Goal: Find specific page/section: Find specific page/section

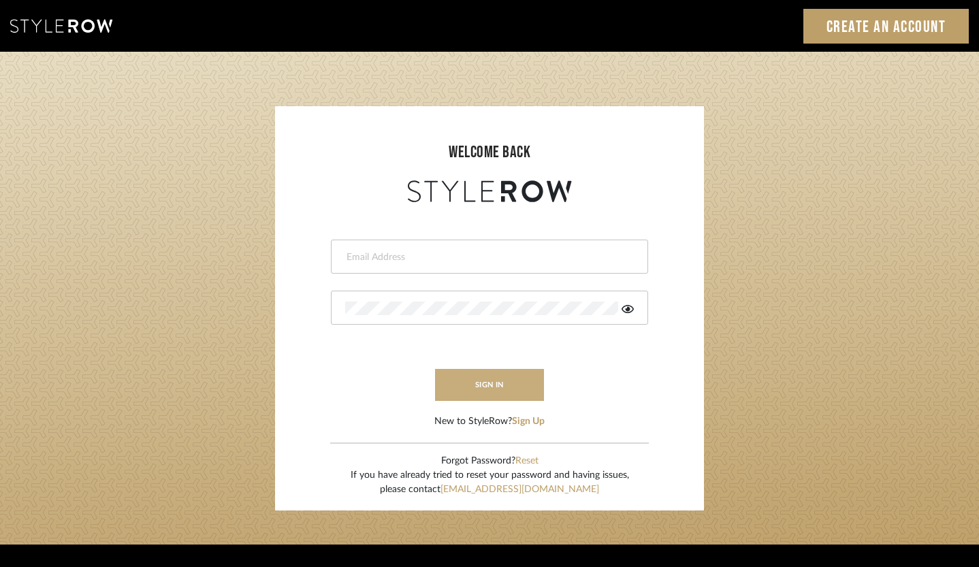
type input "[EMAIL_ADDRESS][DOMAIN_NAME]"
click at [447, 390] on button "sign in" at bounding box center [489, 385] width 109 height 32
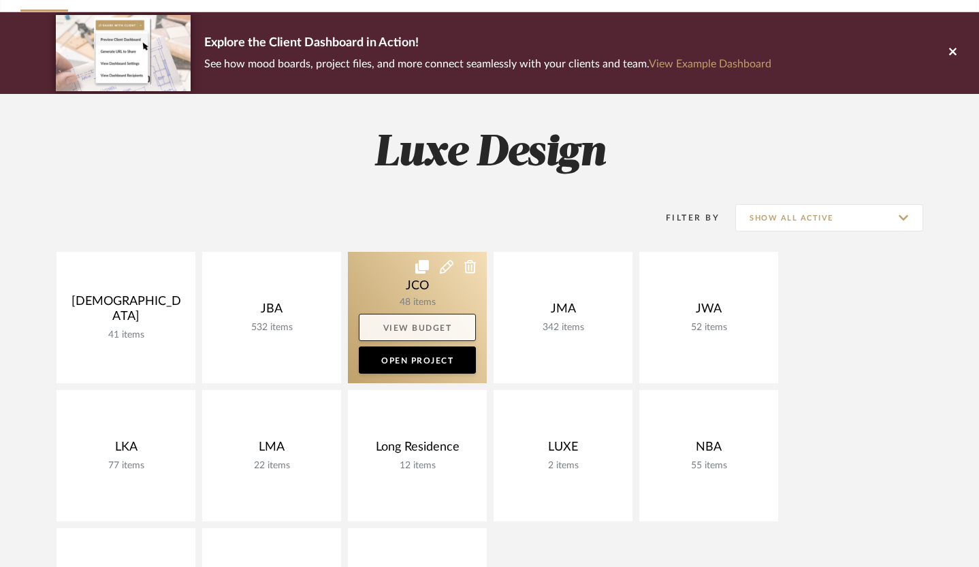
scroll to position [87, 0]
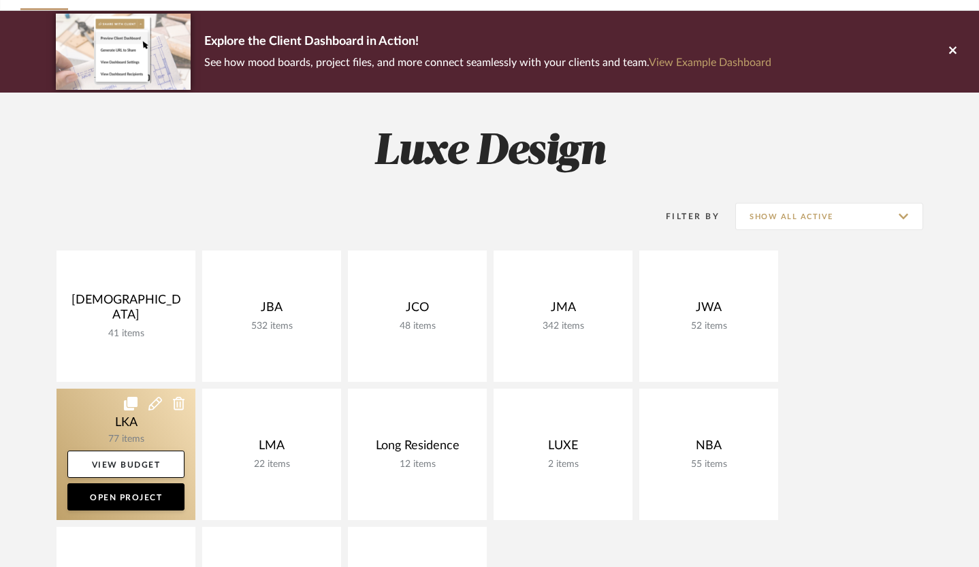
click at [157, 423] on link at bounding box center [126, 454] width 139 height 131
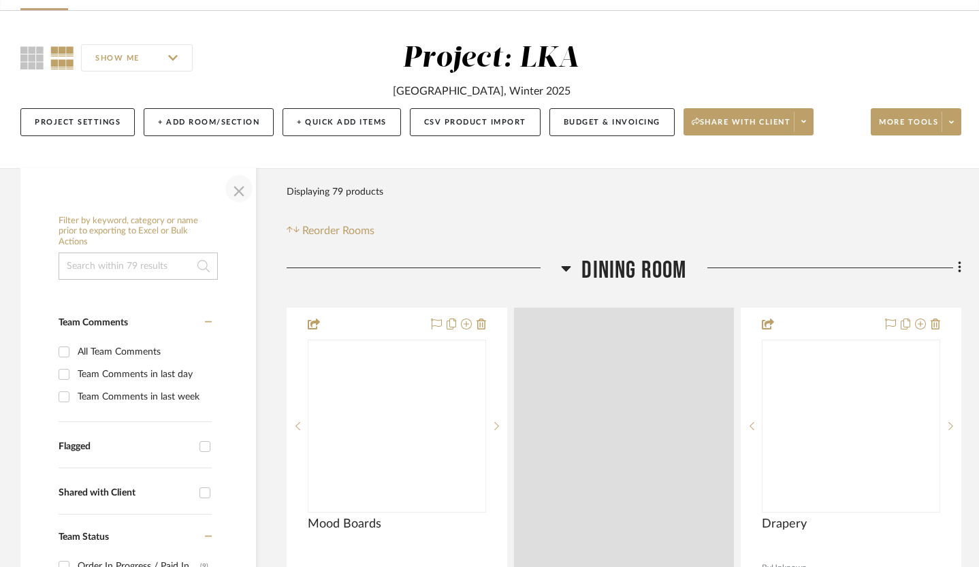
click at [241, 205] on span "button" at bounding box center [239, 188] width 33 height 33
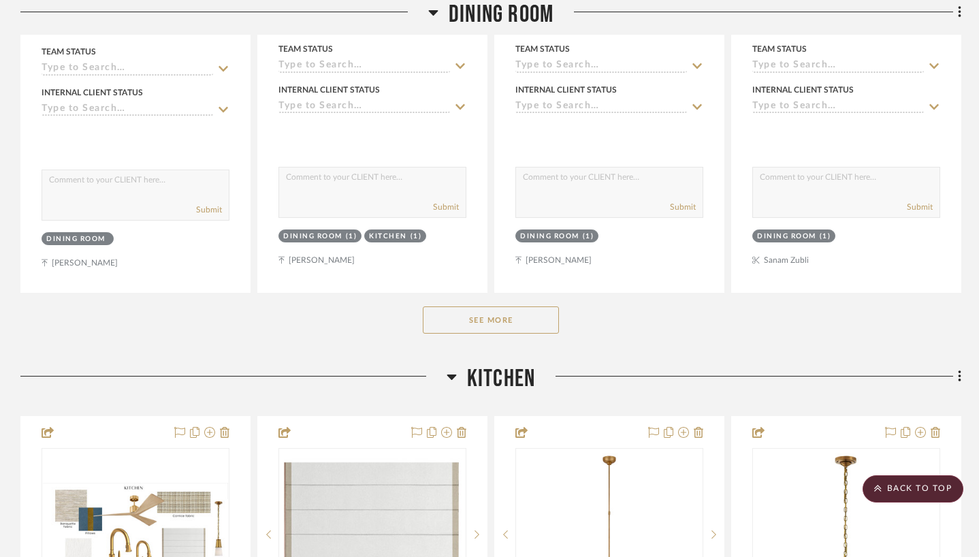
scroll to position [705, 0]
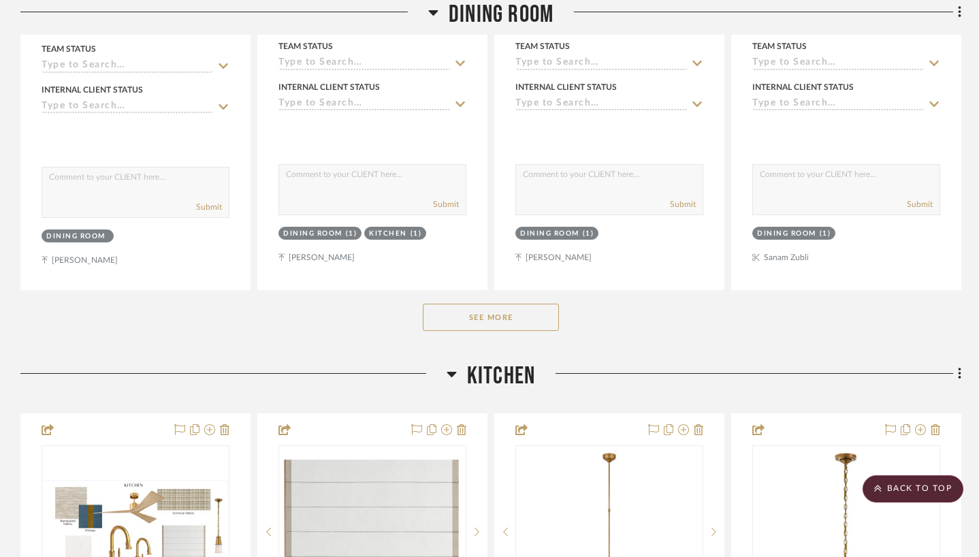
click at [491, 323] on button "See More" at bounding box center [491, 317] width 136 height 27
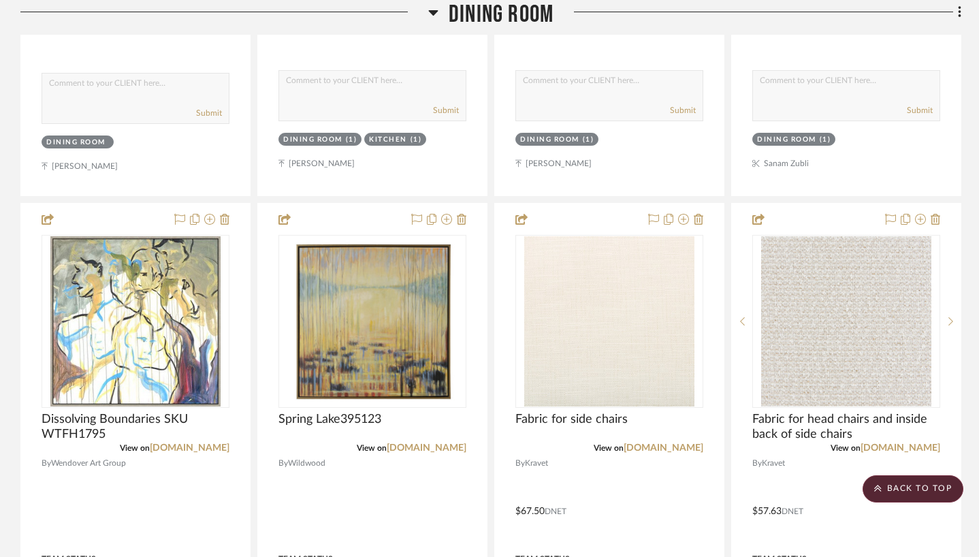
scroll to position [802, 0]
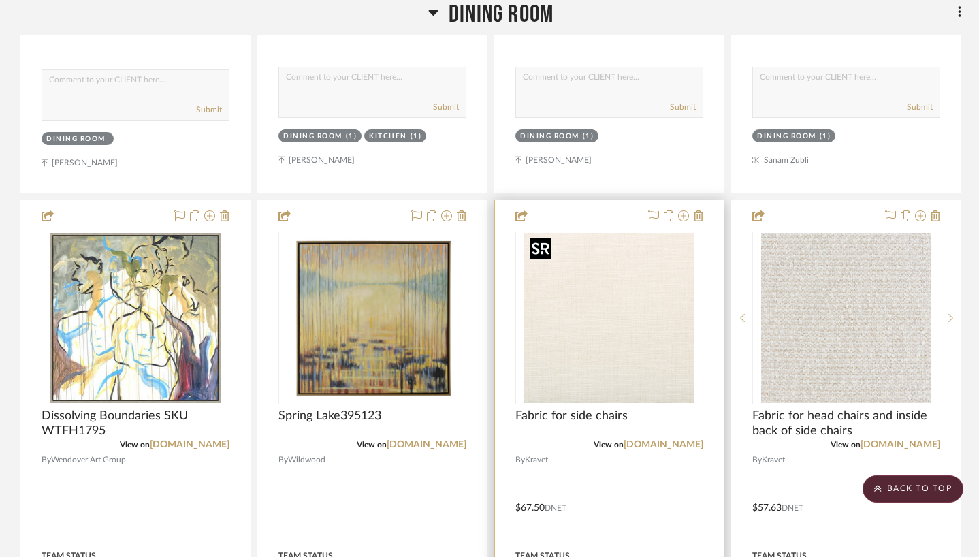
click at [604, 323] on img "0" at bounding box center [609, 318] width 170 height 170
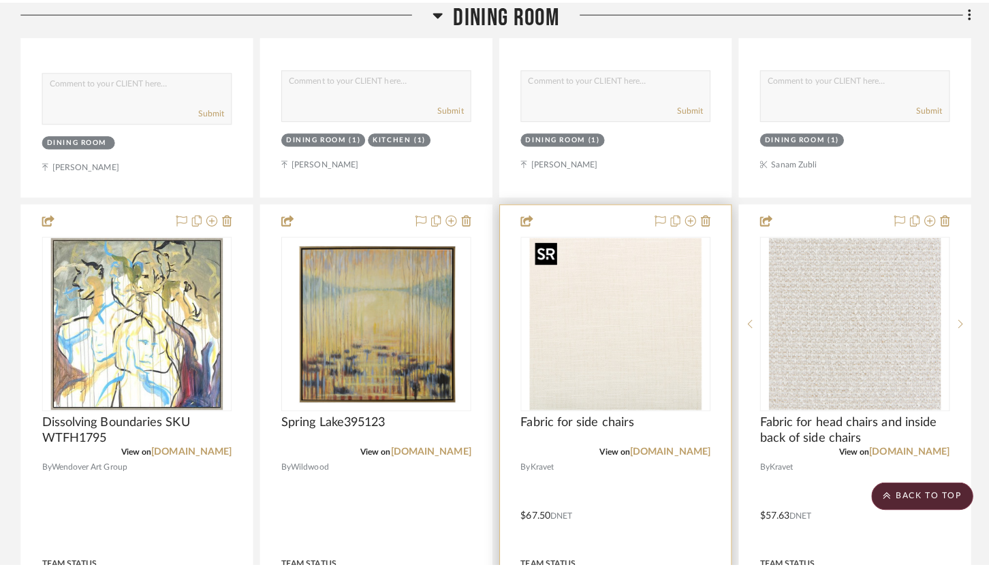
scroll to position [0, 0]
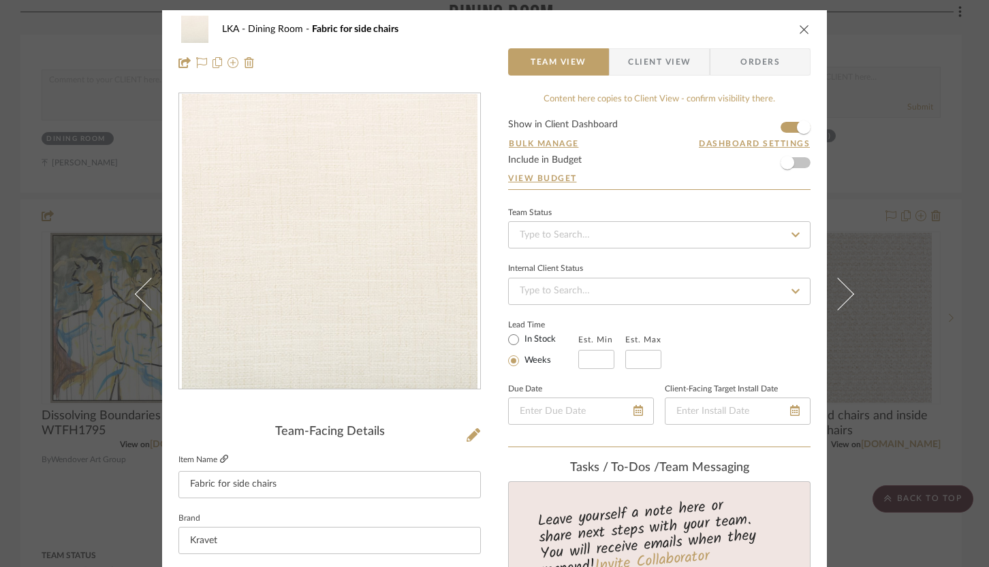
click at [220, 461] on icon at bounding box center [224, 459] width 8 height 8
click at [799, 26] on icon "close" at bounding box center [804, 29] width 11 height 11
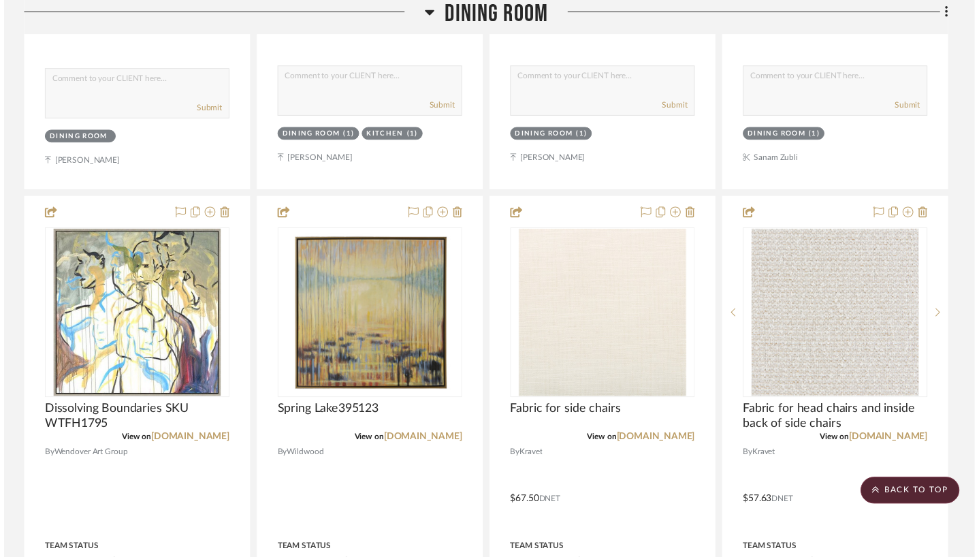
scroll to position [802, 0]
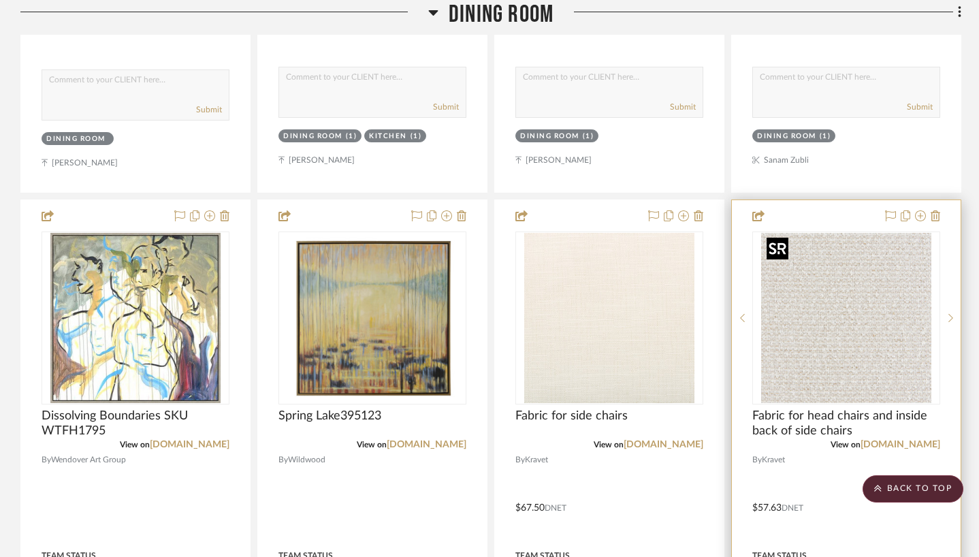
click at [875, 353] on img "0" at bounding box center [846, 318] width 170 height 170
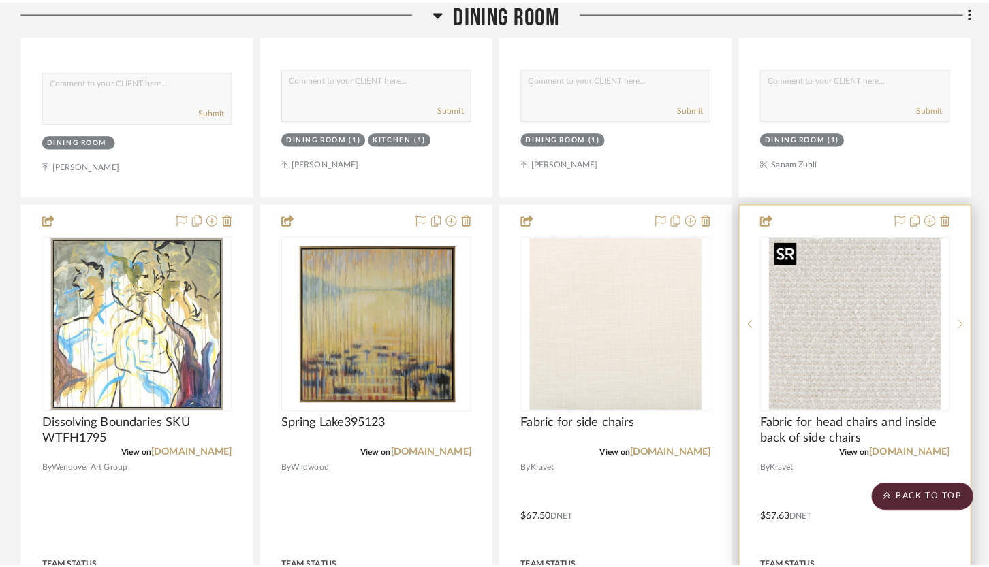
scroll to position [0, 0]
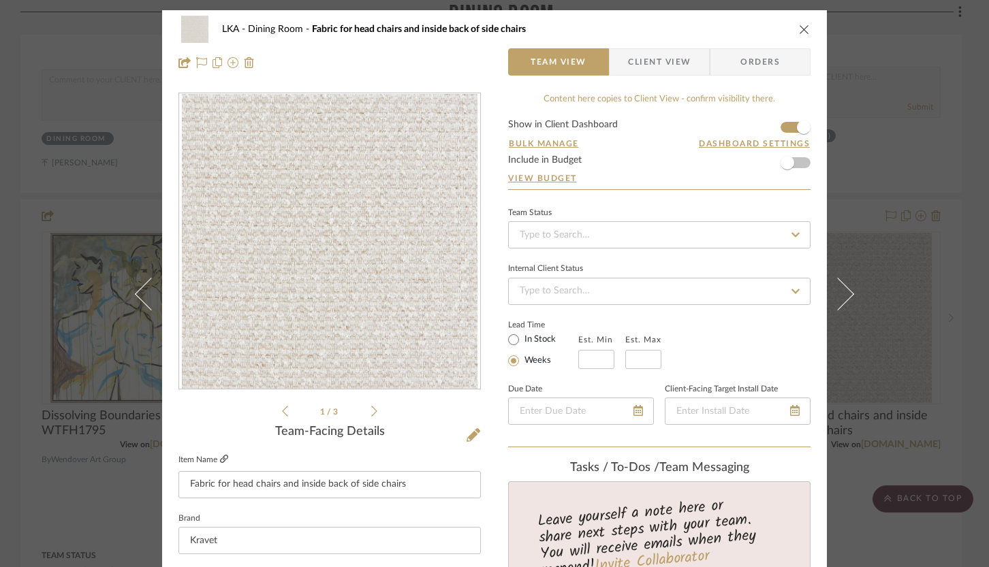
click at [220, 458] on icon at bounding box center [224, 459] width 8 height 8
click at [801, 31] on icon "close" at bounding box center [804, 29] width 11 height 11
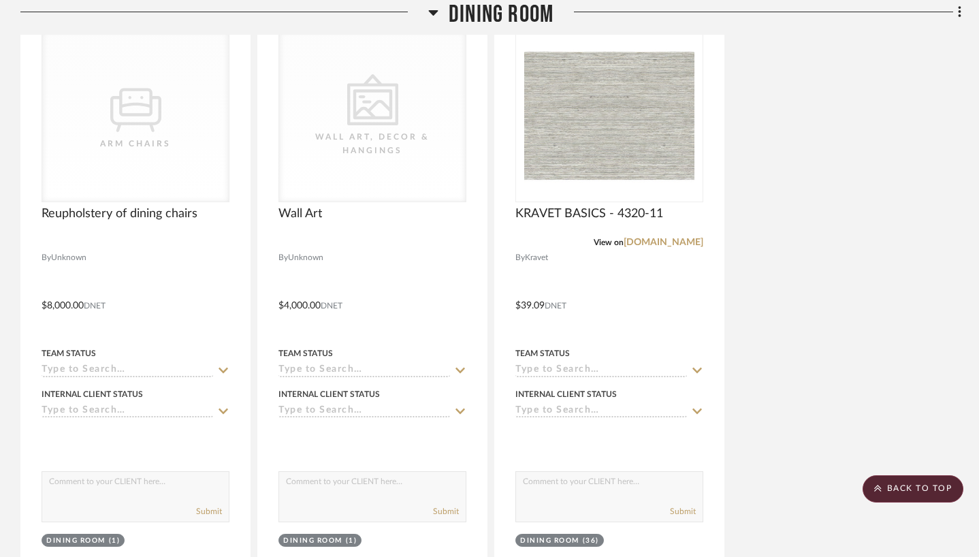
scroll to position [2815, 0]
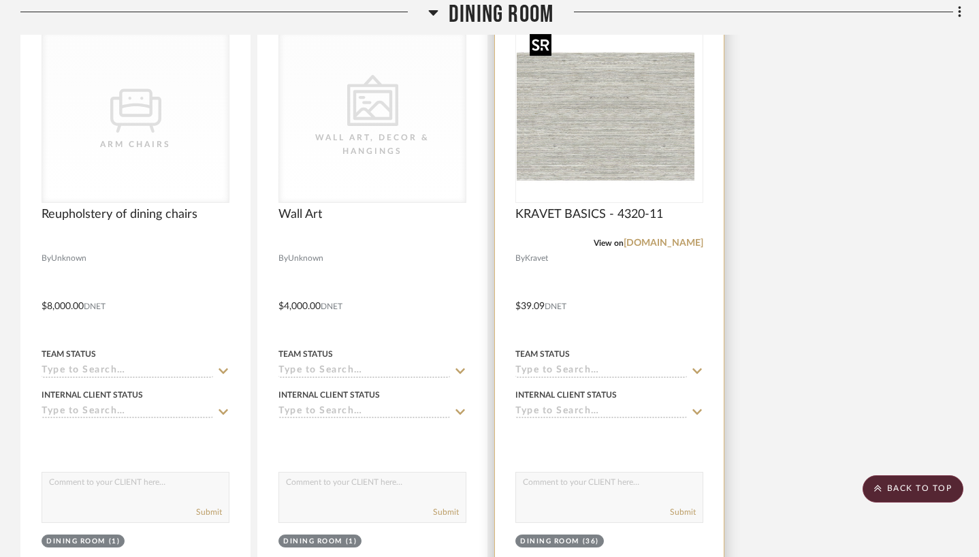
click at [646, 148] on img "0" at bounding box center [602, 116] width 170 height 170
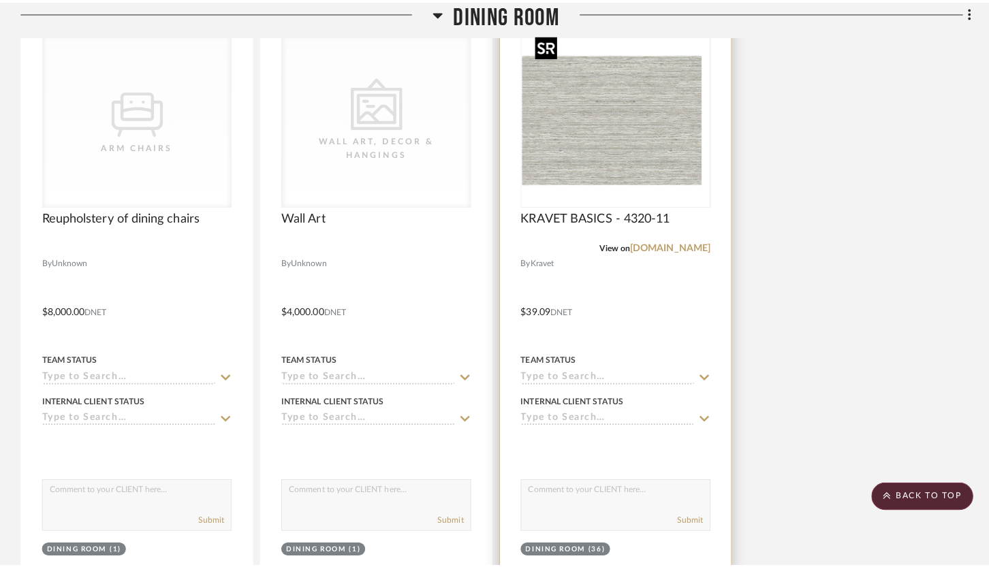
scroll to position [0, 0]
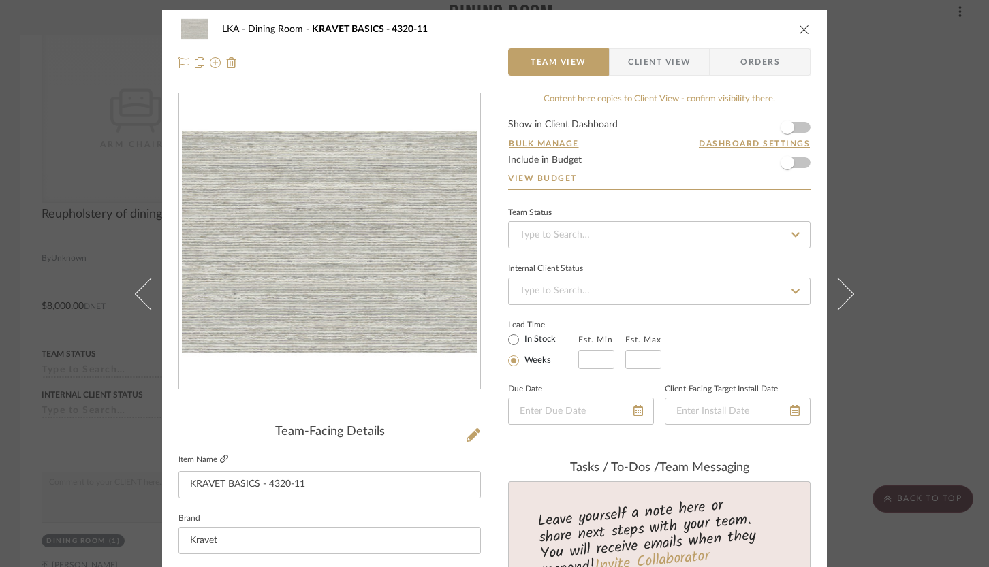
click at [220, 462] on icon at bounding box center [224, 459] width 8 height 8
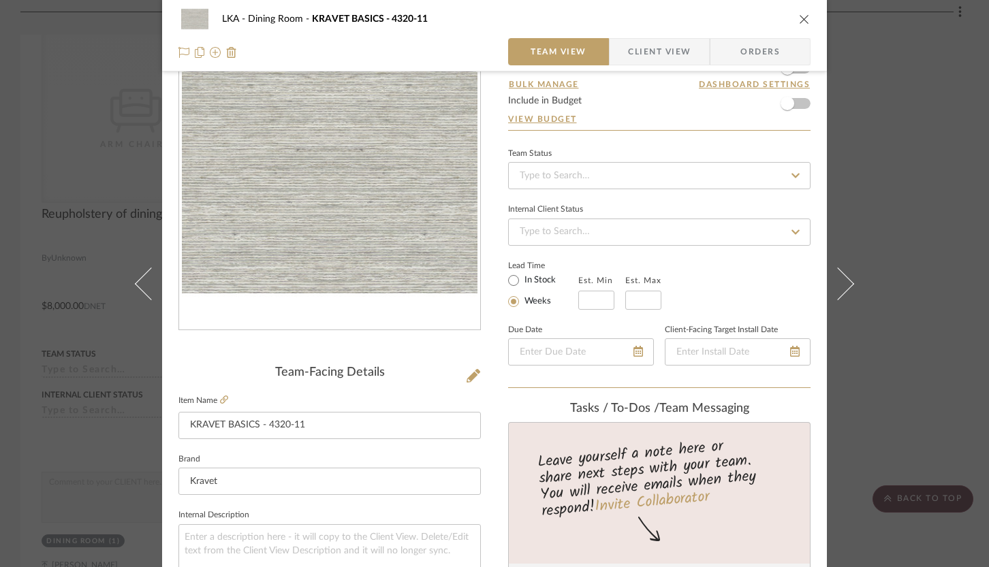
scroll to position [54, 0]
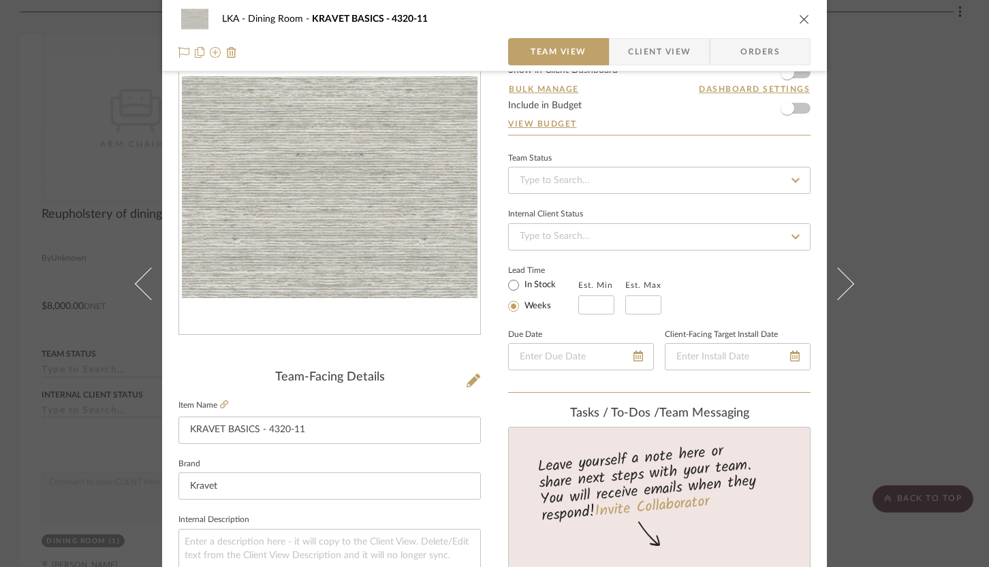
click at [799, 22] on icon "close" at bounding box center [804, 19] width 11 height 11
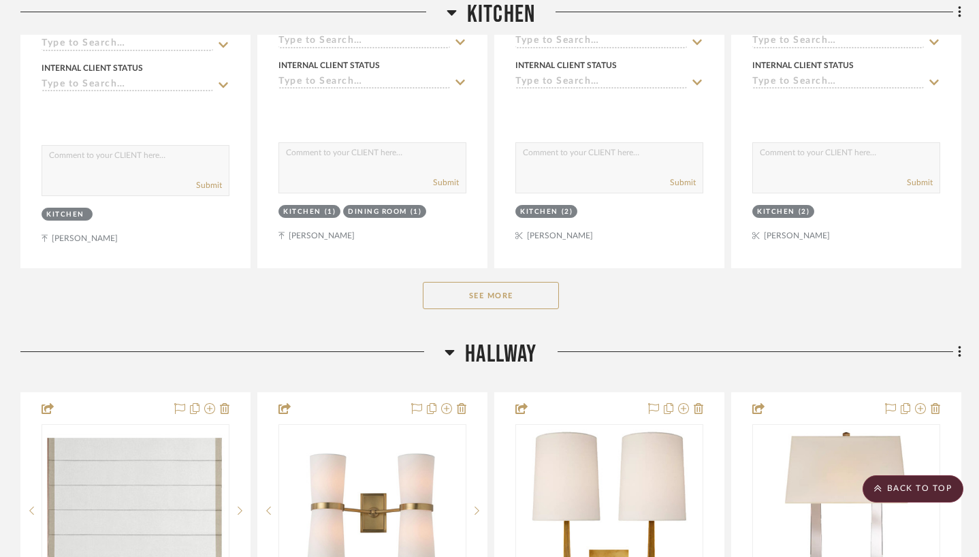
scroll to position [3875, 0]
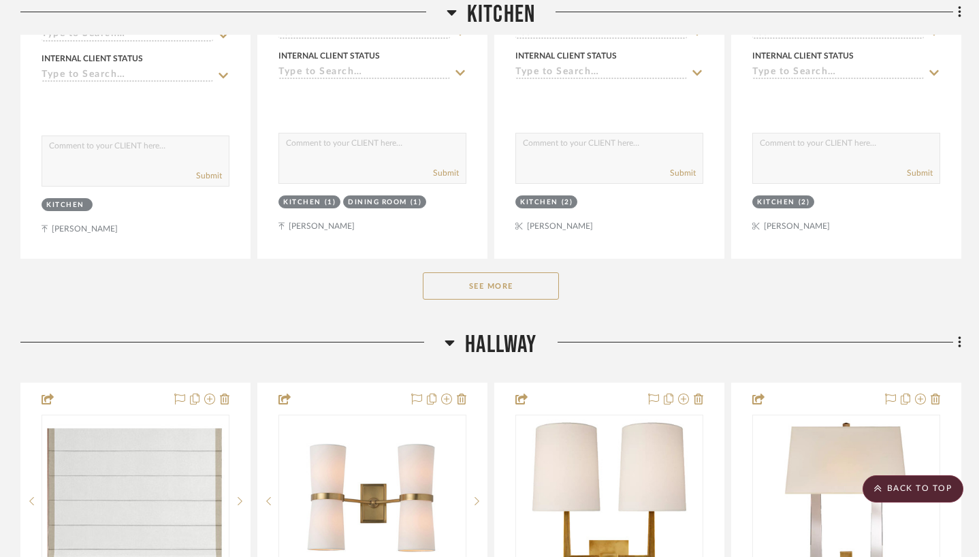
click at [549, 281] on button "See More" at bounding box center [491, 285] width 136 height 27
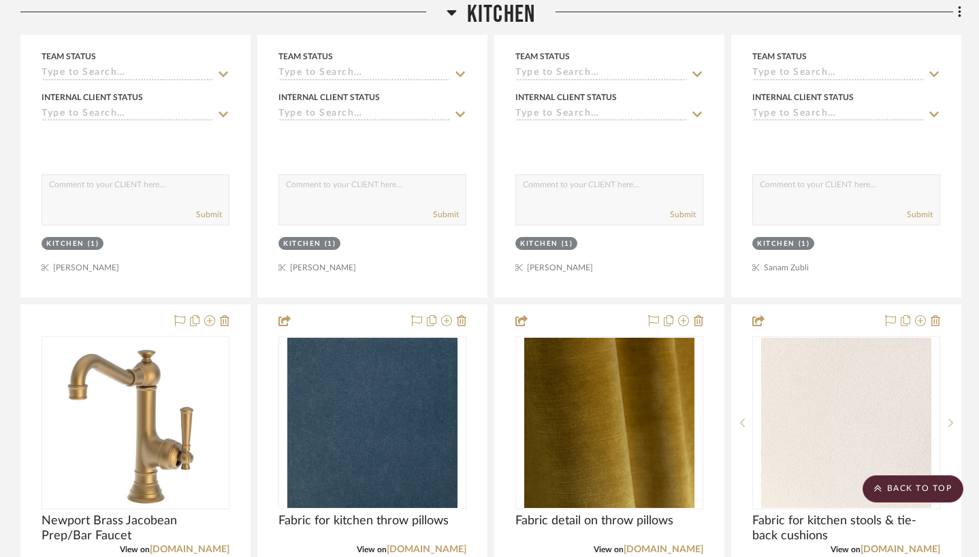
scroll to position [5176, 0]
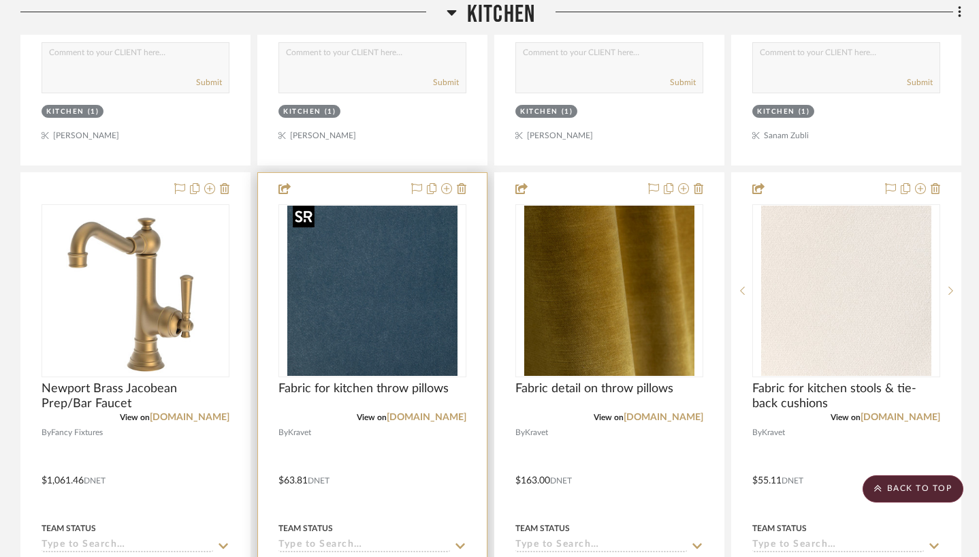
click at [0, 0] on img at bounding box center [0, 0] width 0 height 0
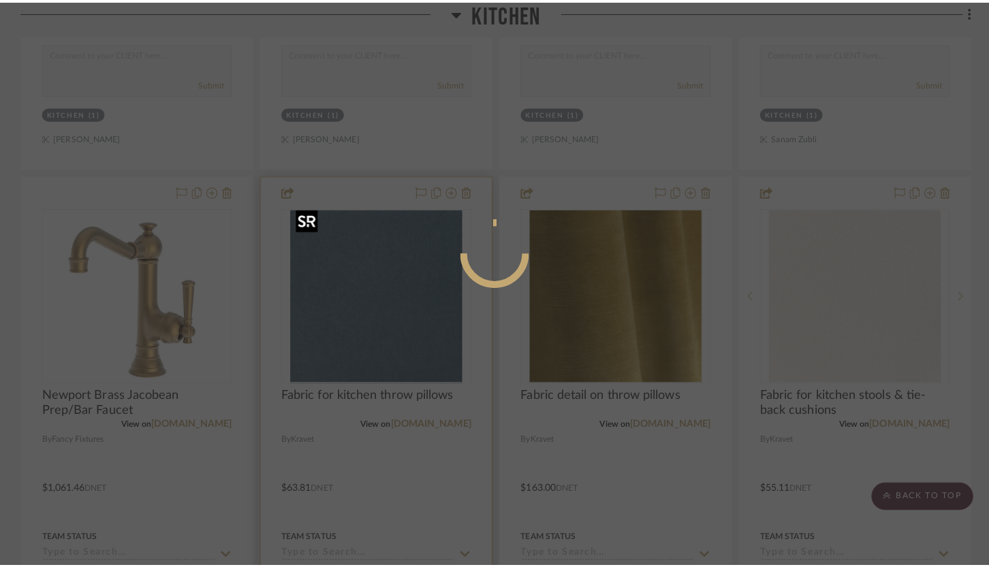
scroll to position [0, 0]
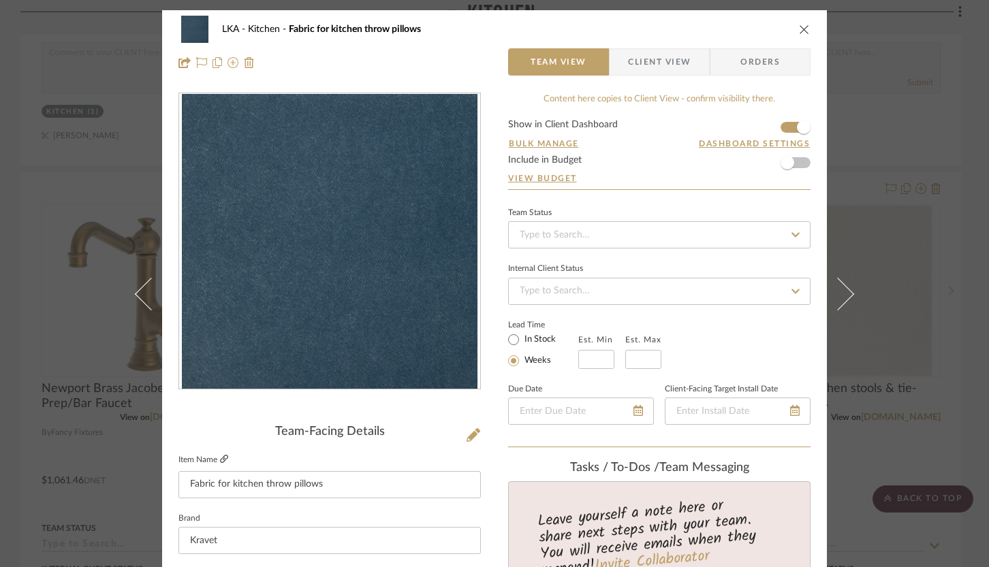
click at [220, 458] on icon at bounding box center [224, 459] width 8 height 8
click at [799, 27] on icon "close" at bounding box center [804, 29] width 11 height 11
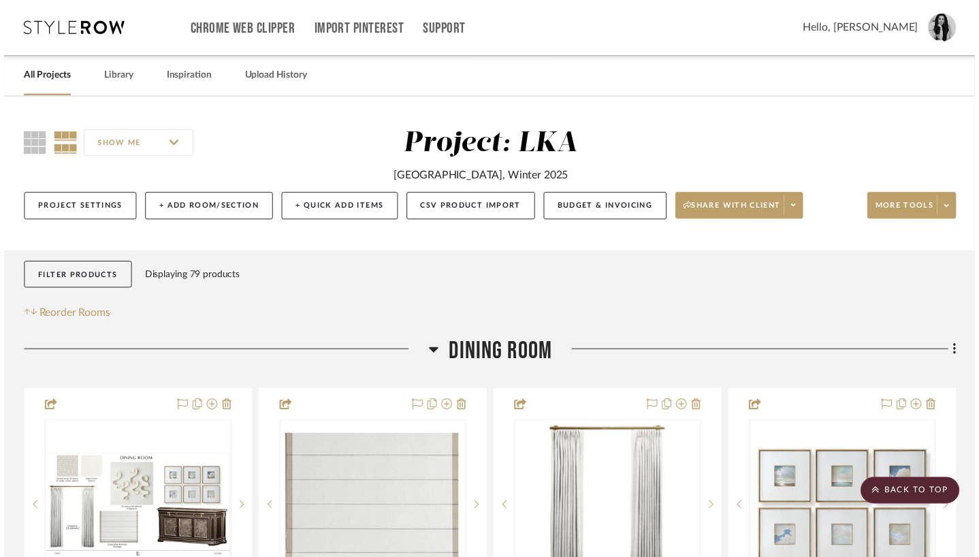
scroll to position [5176, 0]
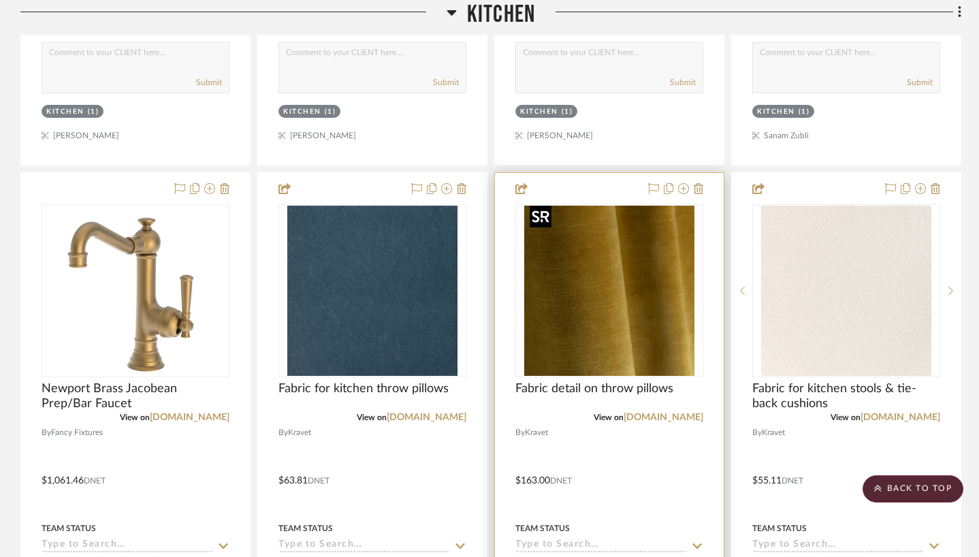
click at [638, 334] on img "0" at bounding box center [609, 291] width 170 height 170
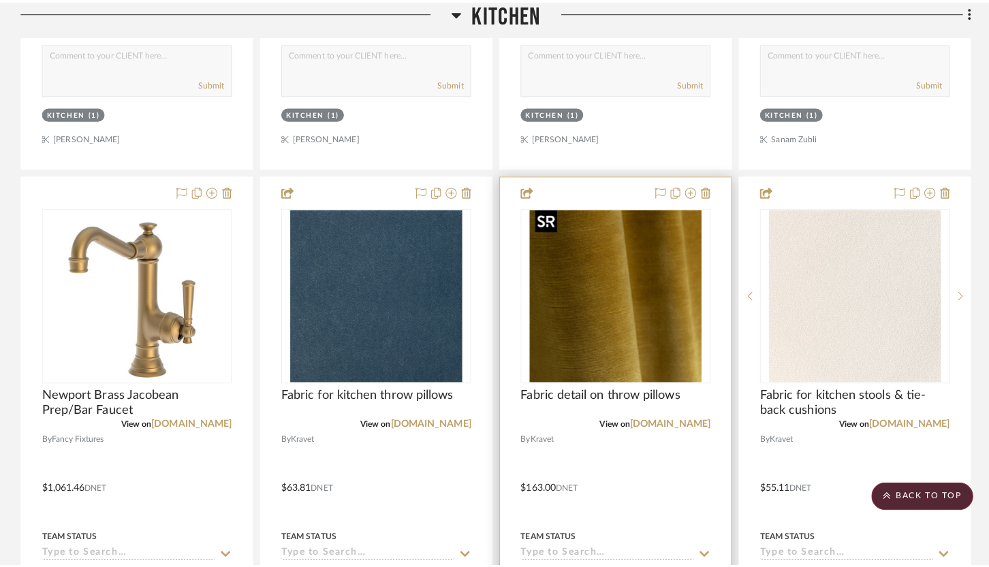
scroll to position [0, 0]
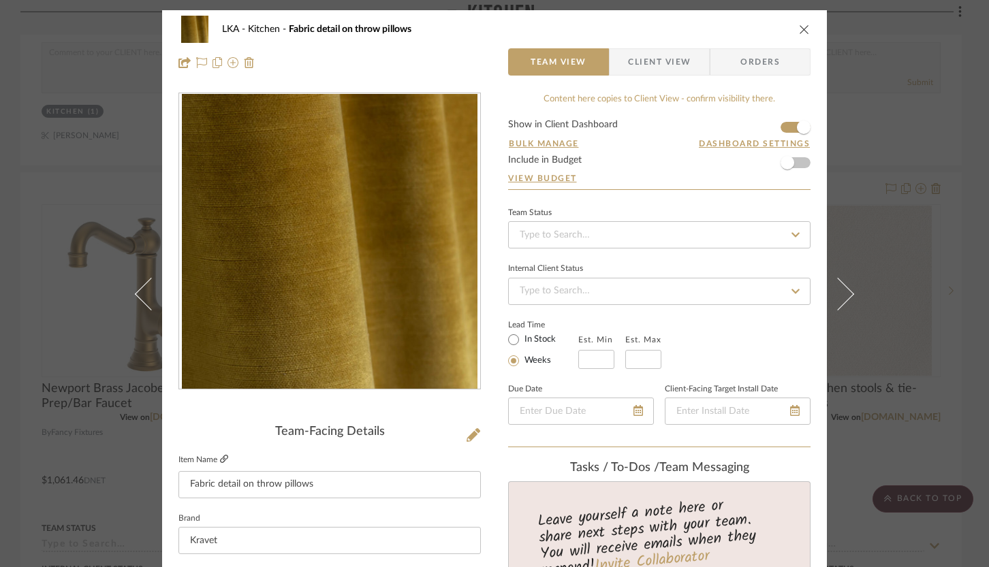
click at [221, 462] on icon at bounding box center [224, 459] width 8 height 8
click at [799, 28] on icon "close" at bounding box center [804, 29] width 11 height 11
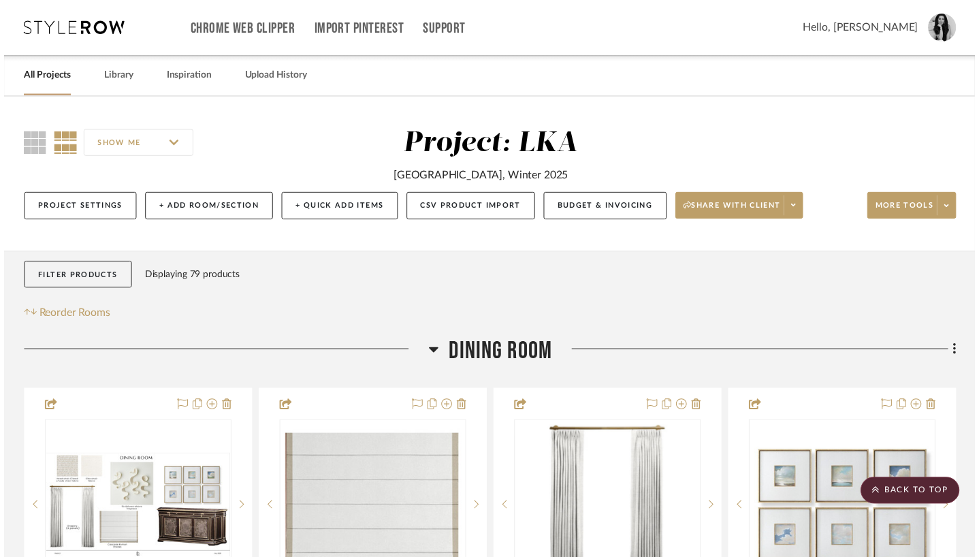
scroll to position [5176, 0]
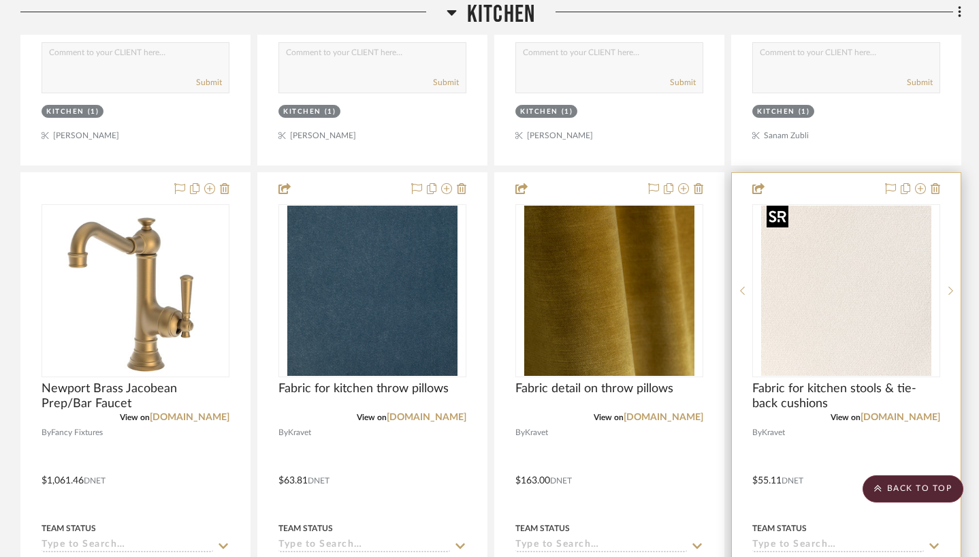
click at [871, 259] on img "0" at bounding box center [846, 291] width 170 height 170
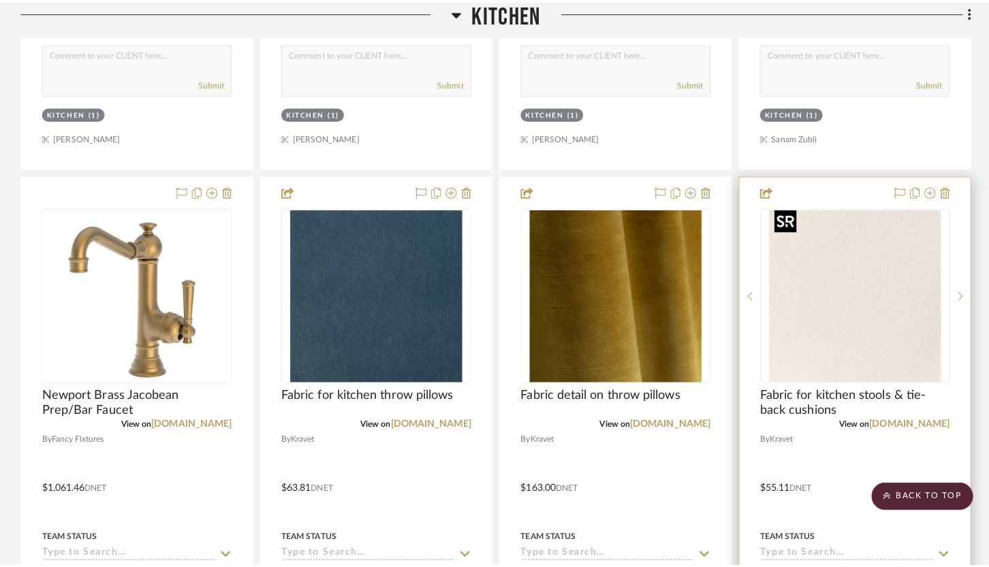
scroll to position [0, 0]
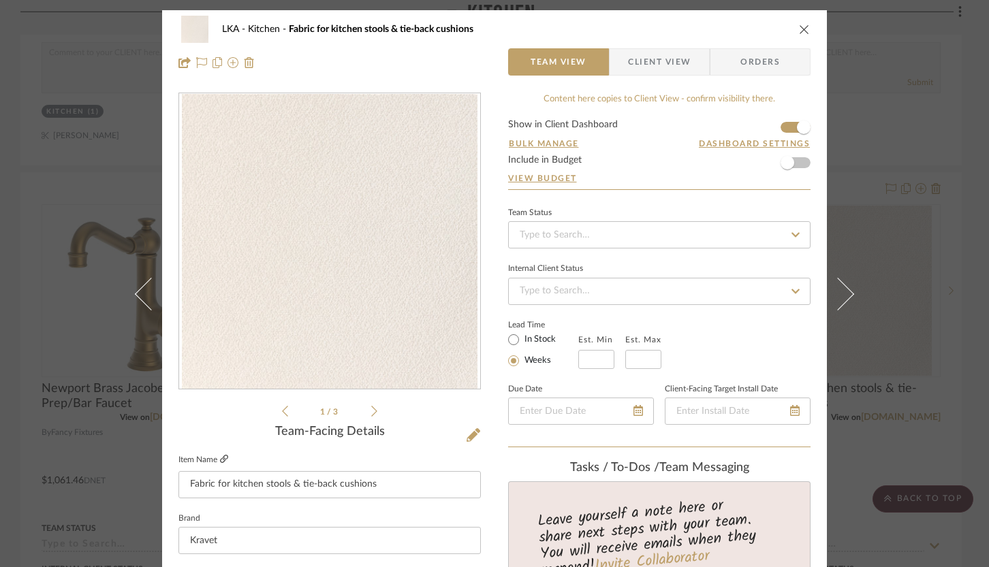
click at [220, 457] on icon at bounding box center [224, 459] width 8 height 8
click at [799, 32] on icon "close" at bounding box center [804, 29] width 11 height 11
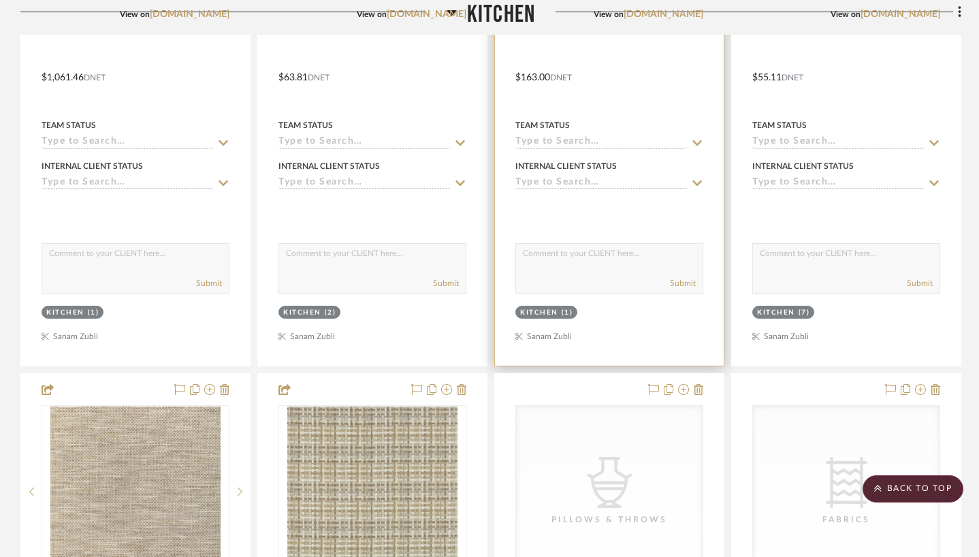
scroll to position [5652, 0]
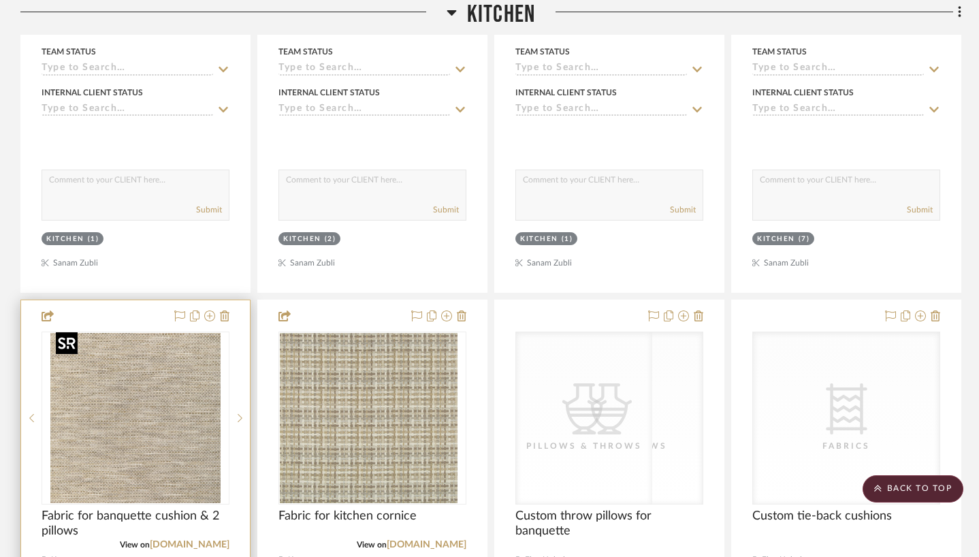
click at [0, 0] on img at bounding box center [0, 0] width 0 height 0
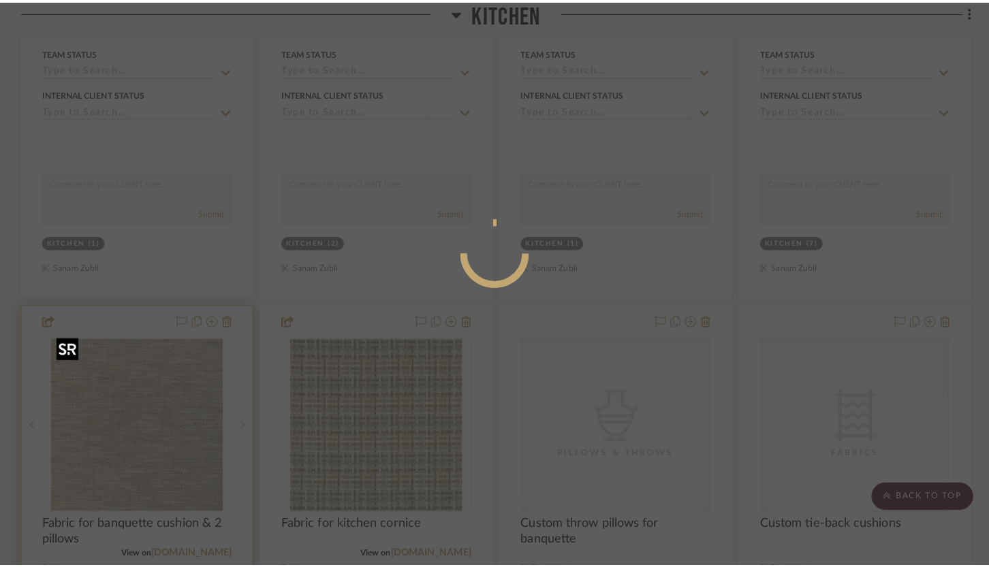
scroll to position [0, 0]
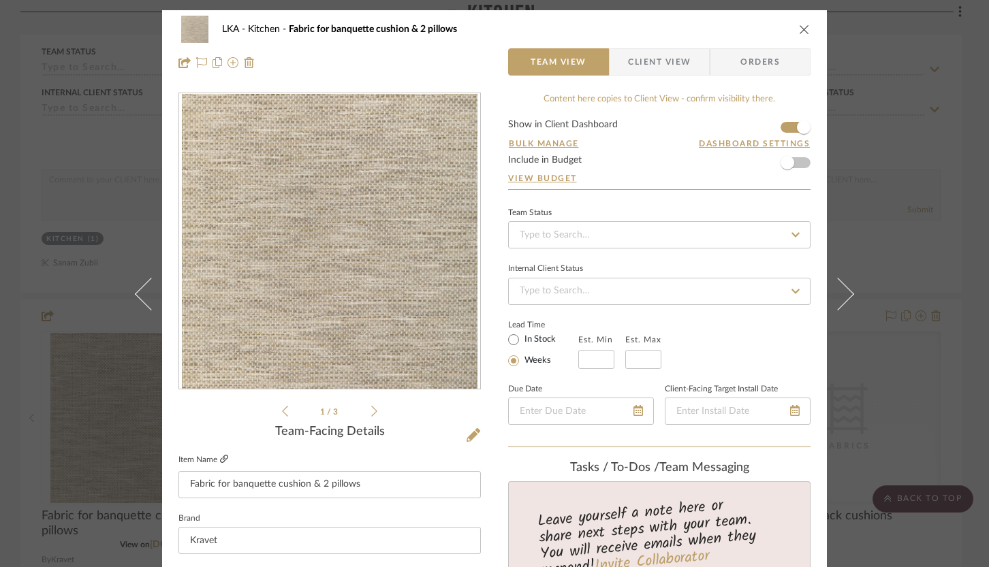
click at [220, 459] on icon at bounding box center [224, 459] width 8 height 8
click at [799, 27] on icon "close" at bounding box center [804, 29] width 11 height 11
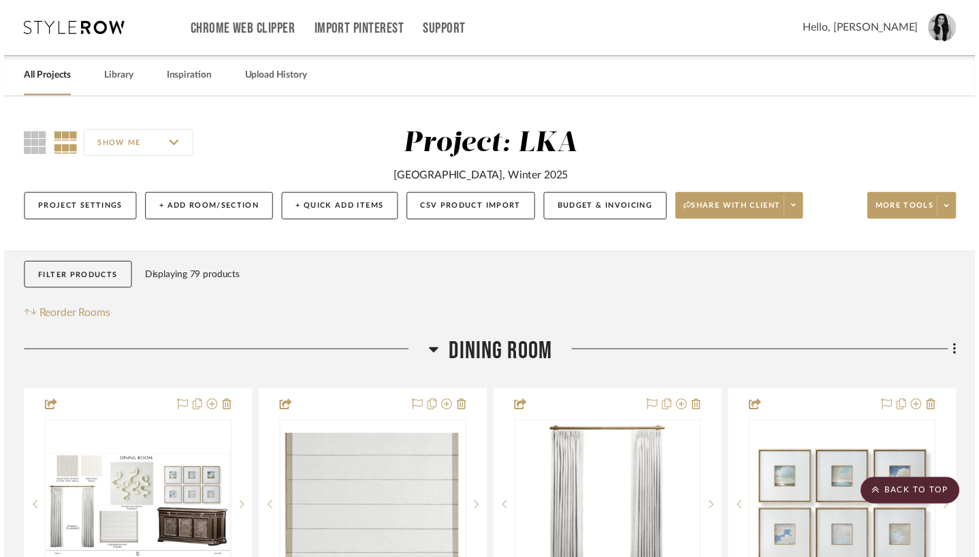
scroll to position [5652, 0]
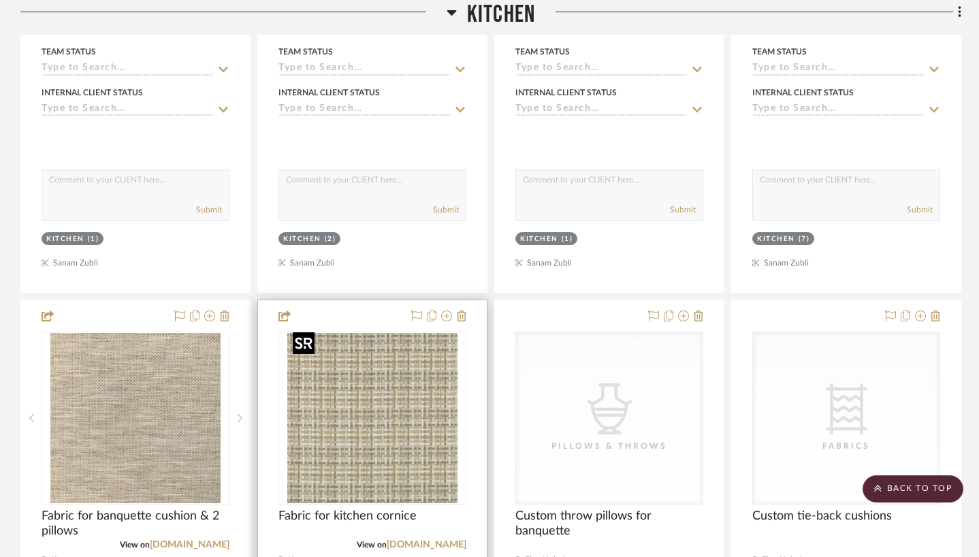
click at [390, 379] on img "0" at bounding box center [372, 418] width 170 height 170
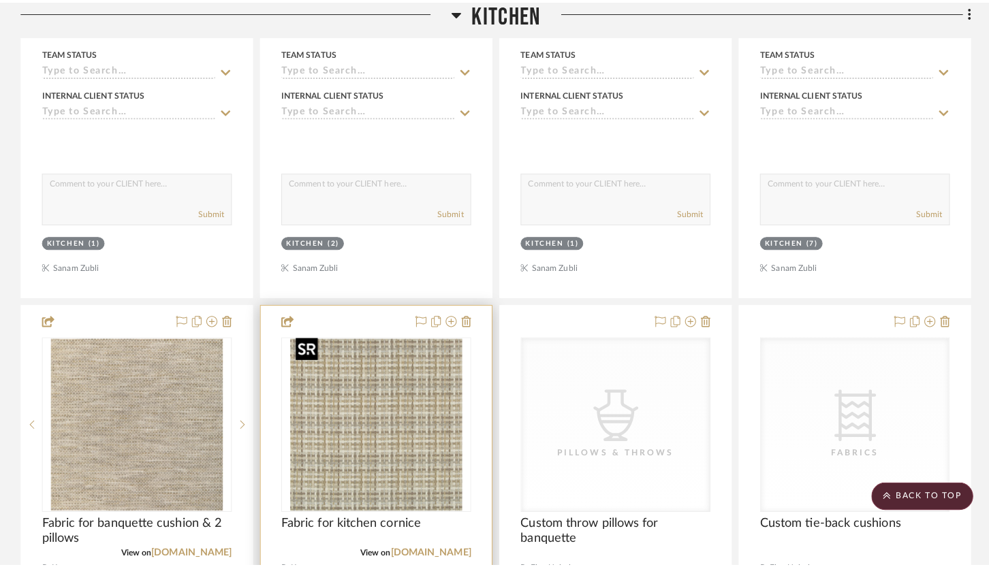
scroll to position [0, 0]
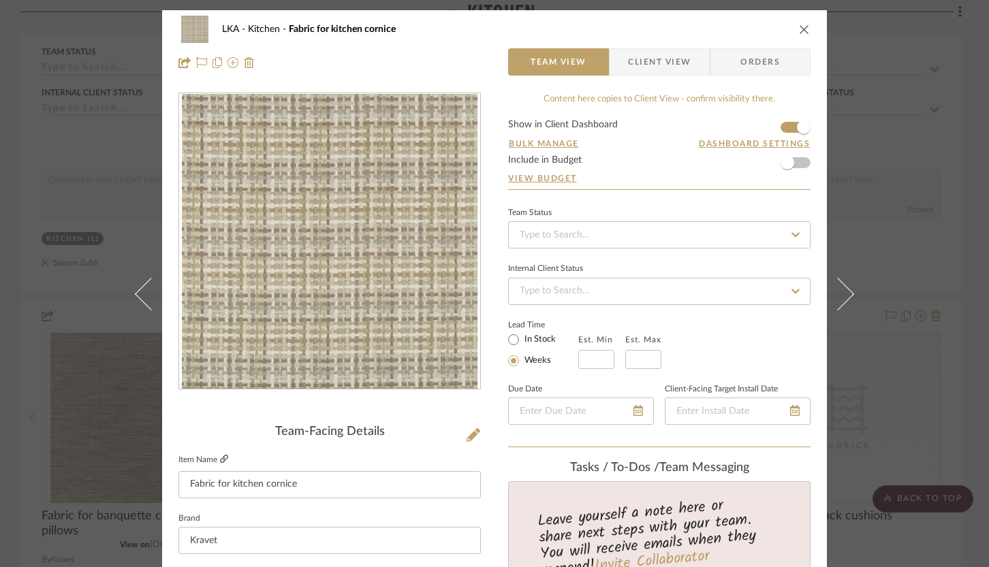
click at [220, 464] on link at bounding box center [224, 460] width 8 height 12
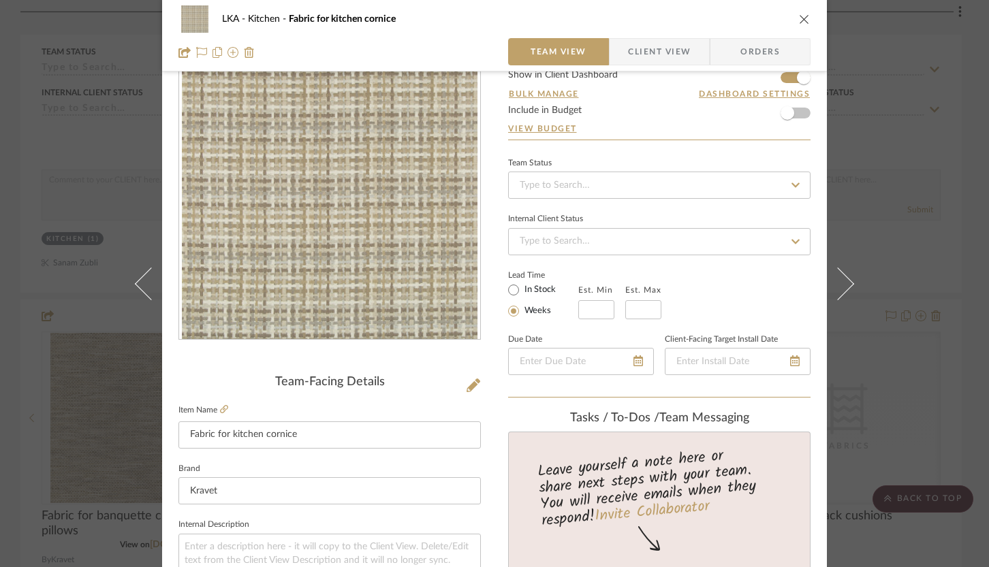
click at [804, 18] on icon "close" at bounding box center [804, 19] width 11 height 11
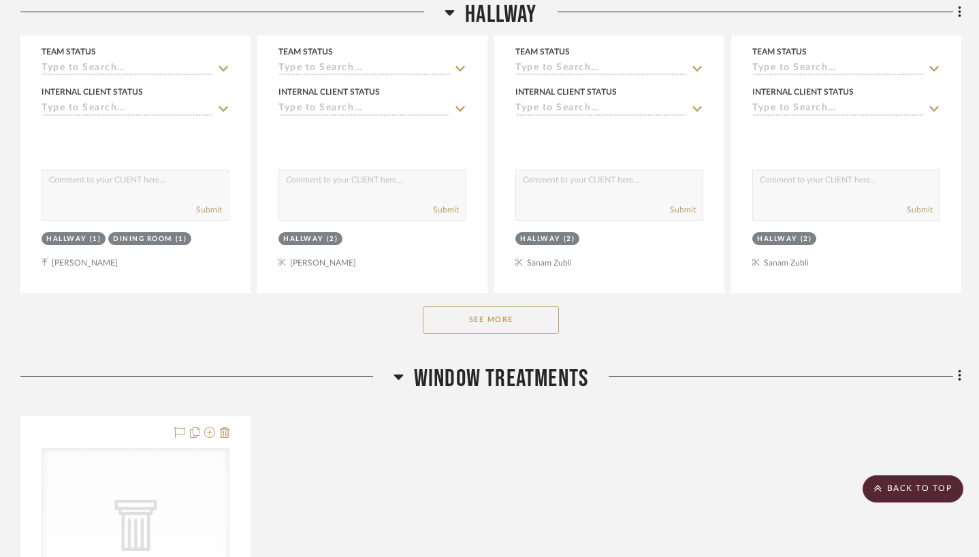
scroll to position [8797, 0]
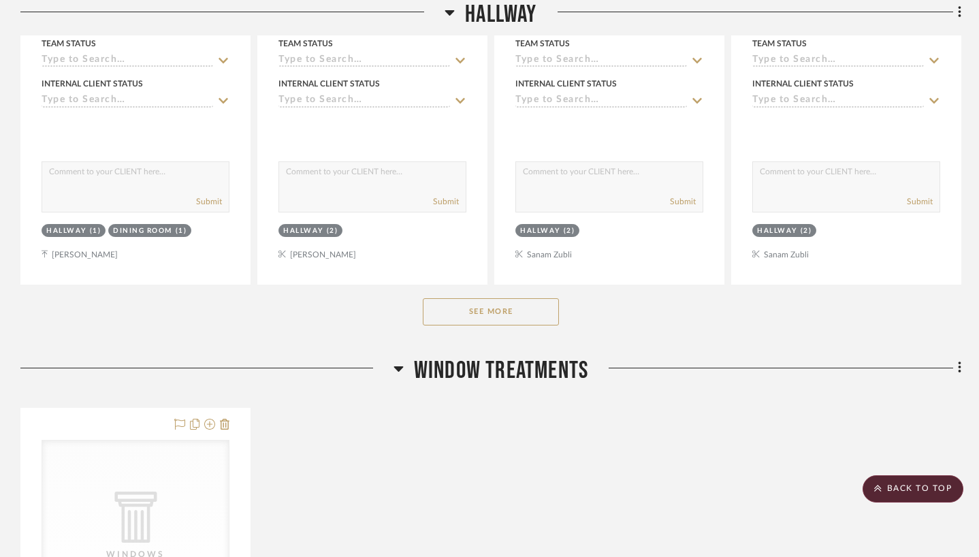
click at [522, 301] on button "See More" at bounding box center [491, 311] width 136 height 27
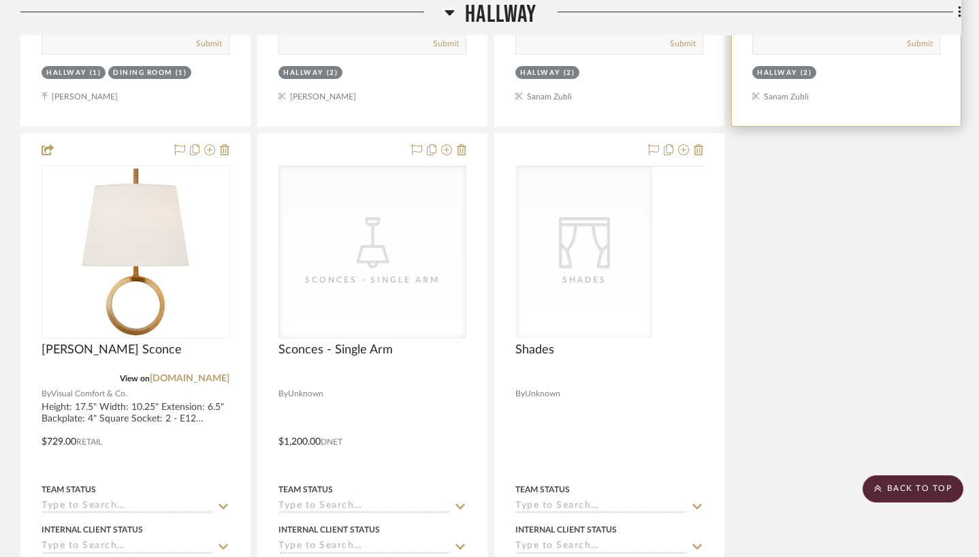
scroll to position [8914, 0]
